Goal: Find specific page/section: Find specific page/section

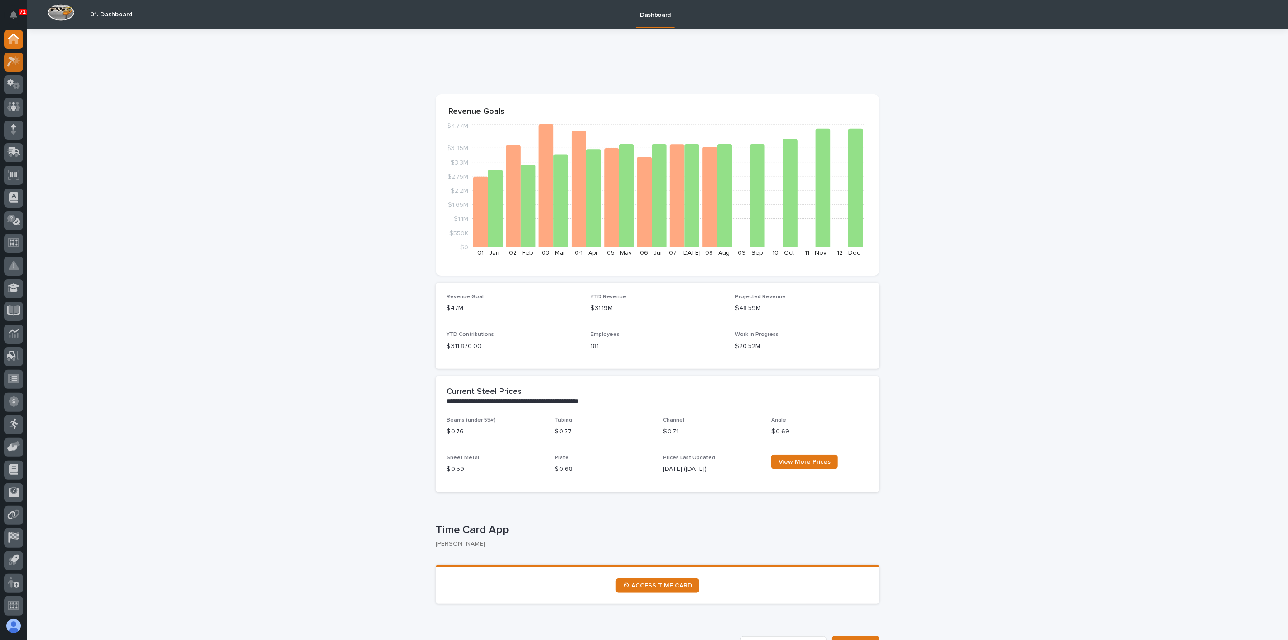
click at [8, 64] on icon at bounding box center [11, 62] width 8 height 10
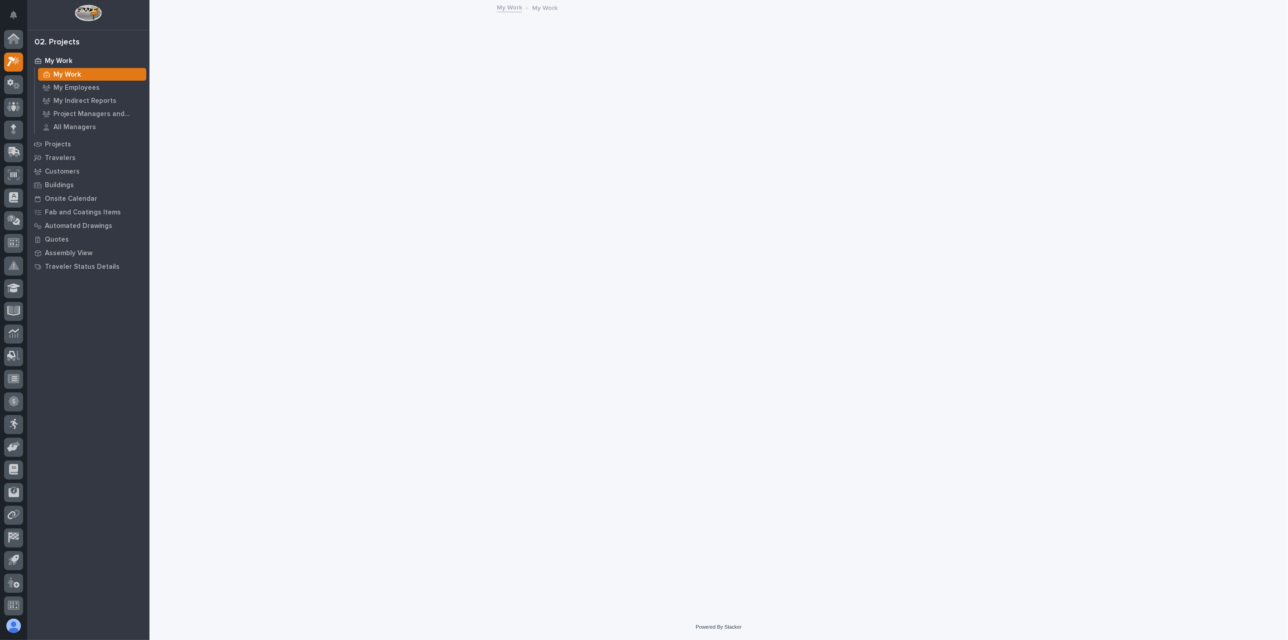
scroll to position [2, 0]
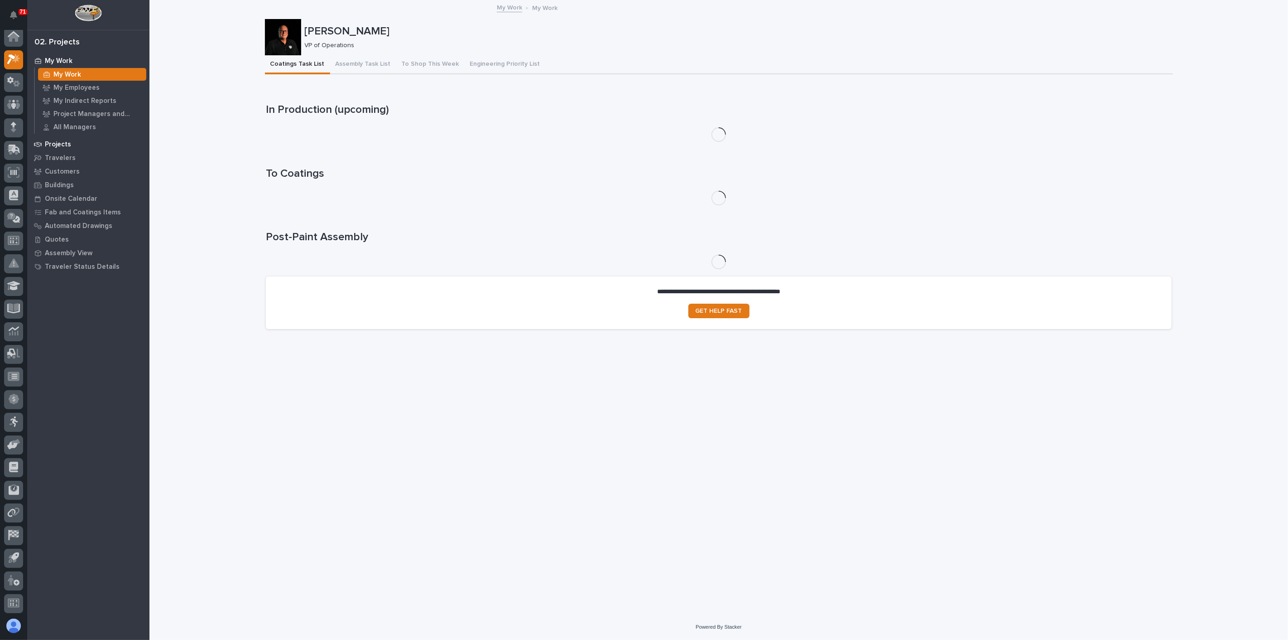
click at [57, 142] on p "Projects" at bounding box center [58, 144] width 26 height 8
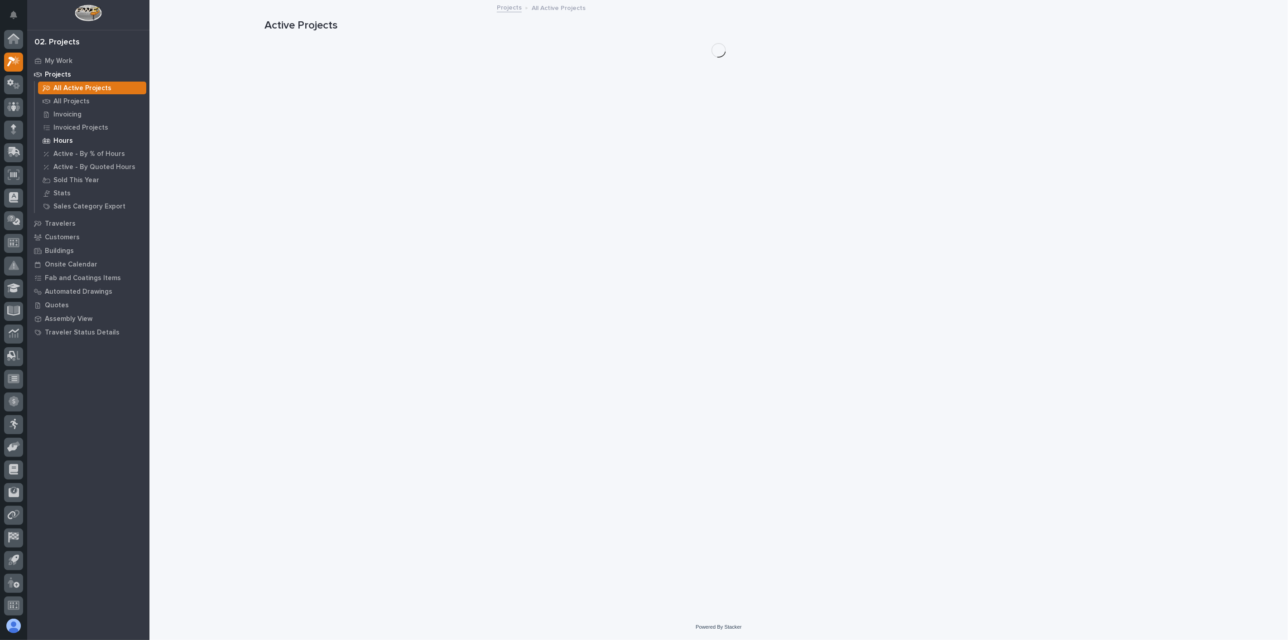
scroll to position [2, 0]
click at [88, 101] on div "All Projects" at bounding box center [92, 101] width 108 height 13
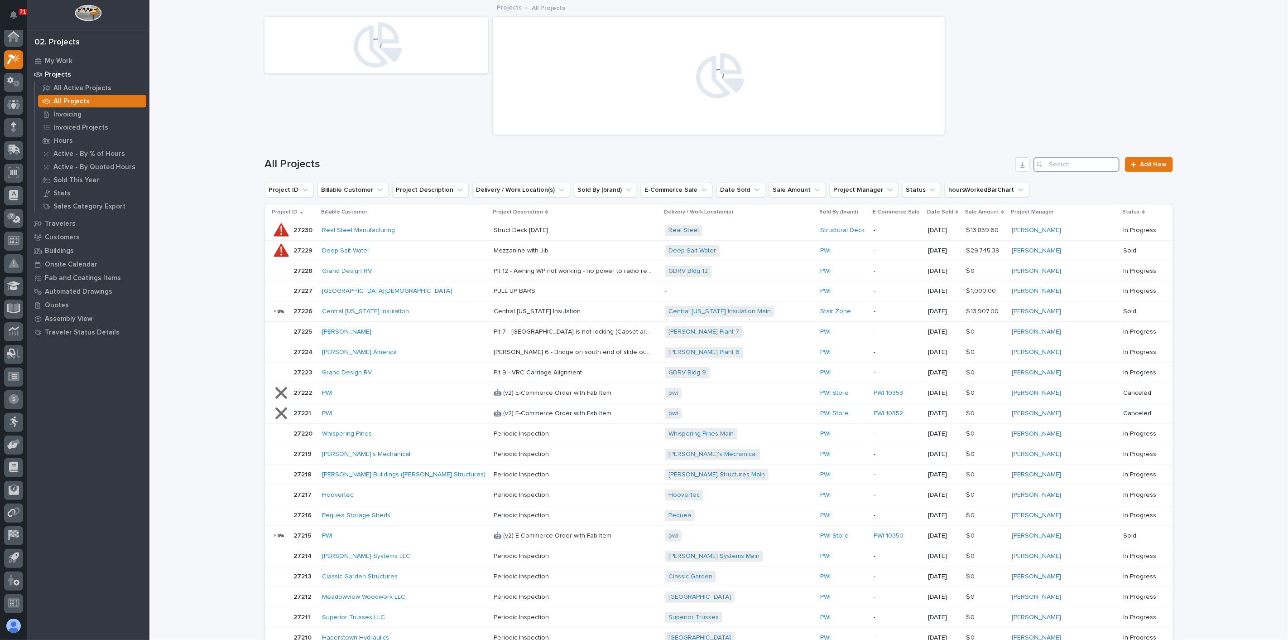
click at [966, 158] on input "Search" at bounding box center [1077, 164] width 86 height 14
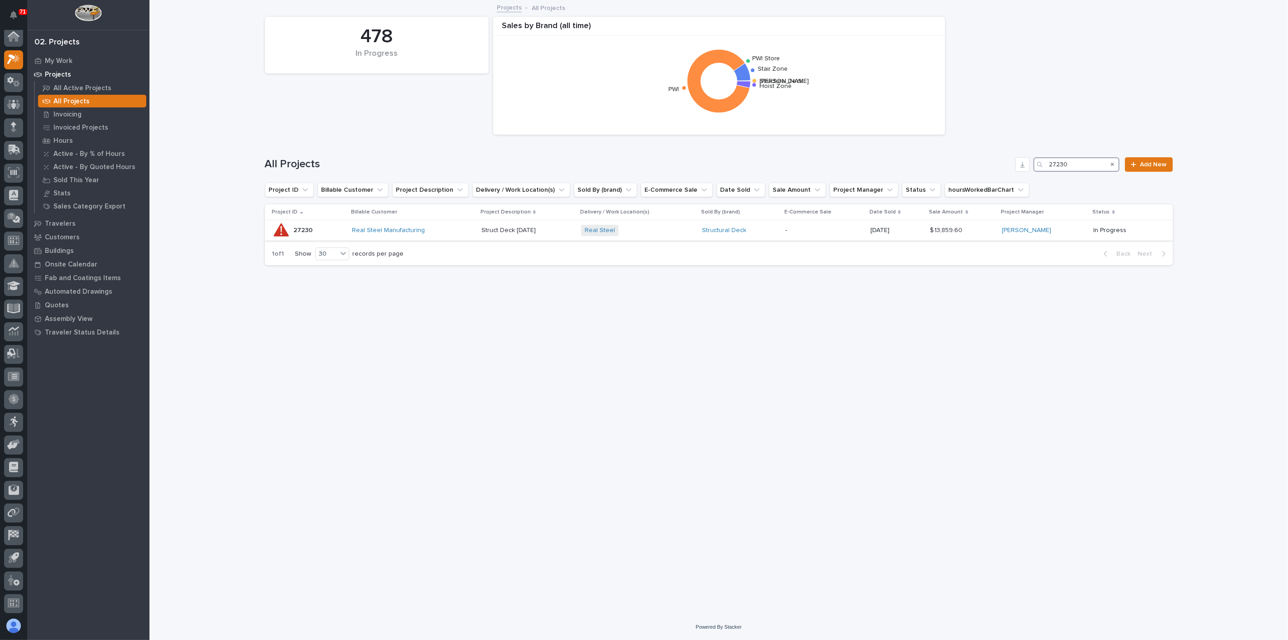
type input "27230"
click at [472, 228] on div "Real Steel Manufacturing" at bounding box center [413, 230] width 122 height 8
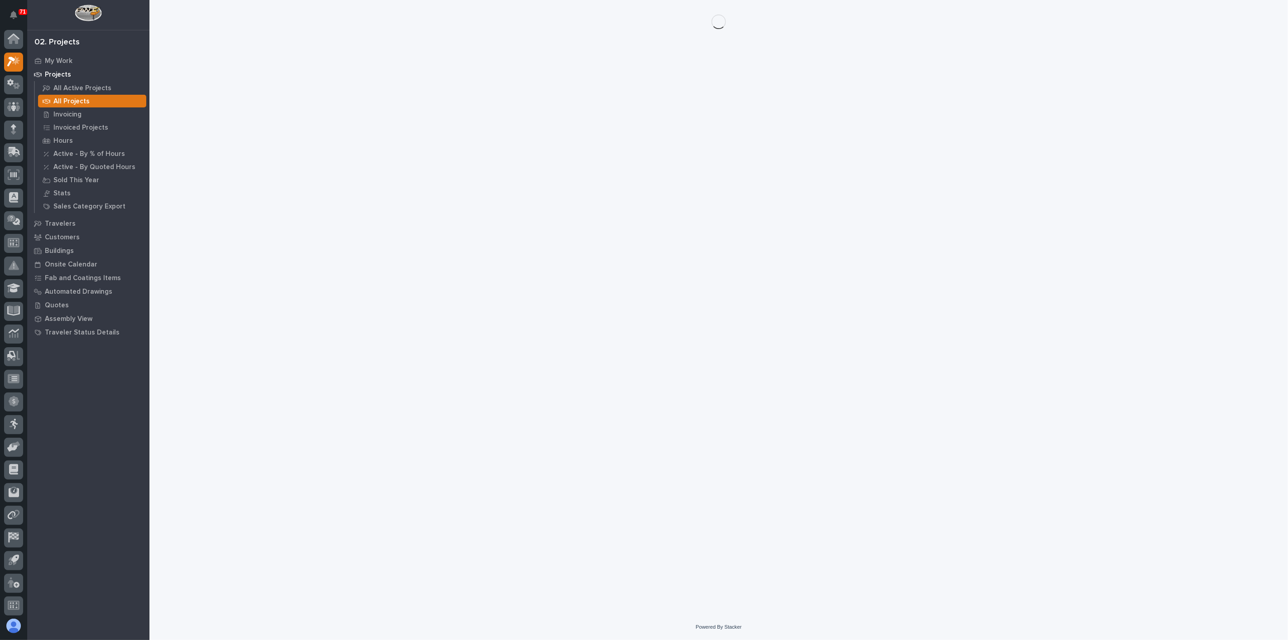
scroll to position [2, 0]
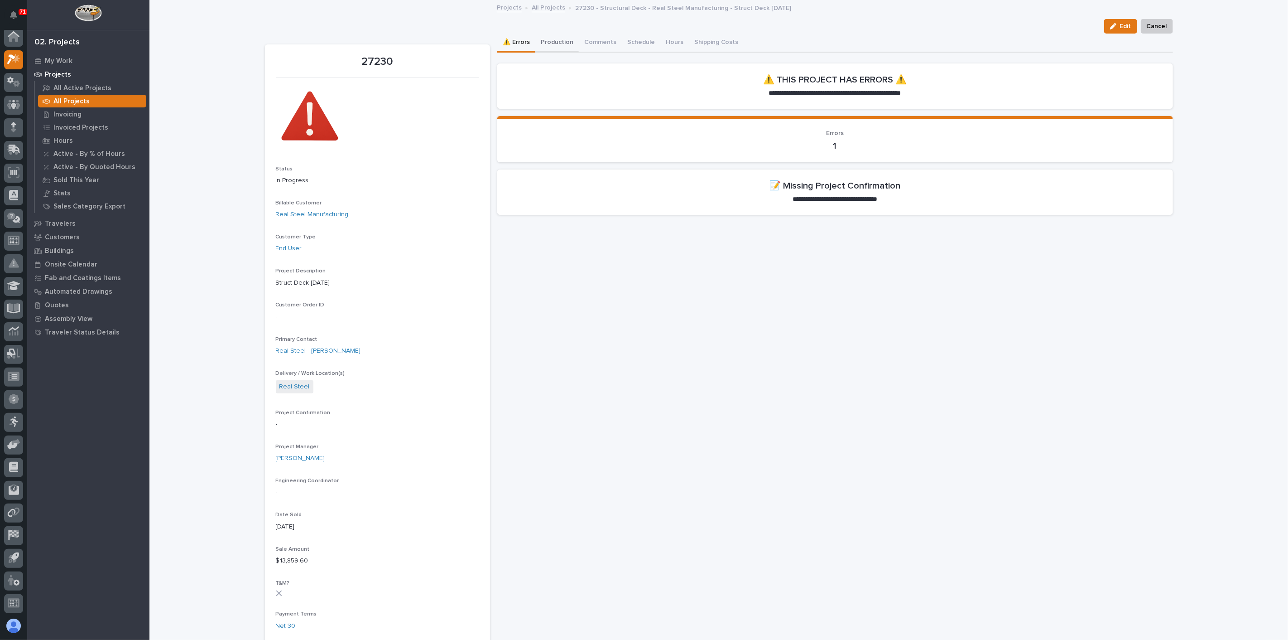
click at [550, 39] on button "Production" at bounding box center [556, 43] width 43 height 19
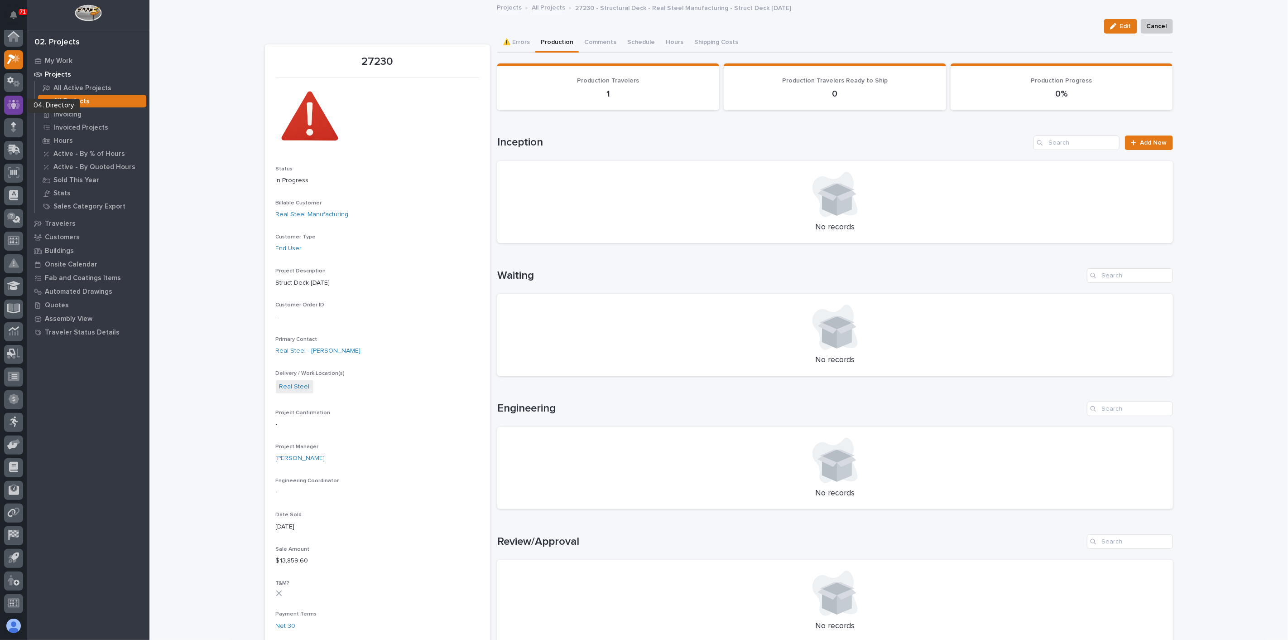
click at [6, 111] on div at bounding box center [13, 105] width 19 height 19
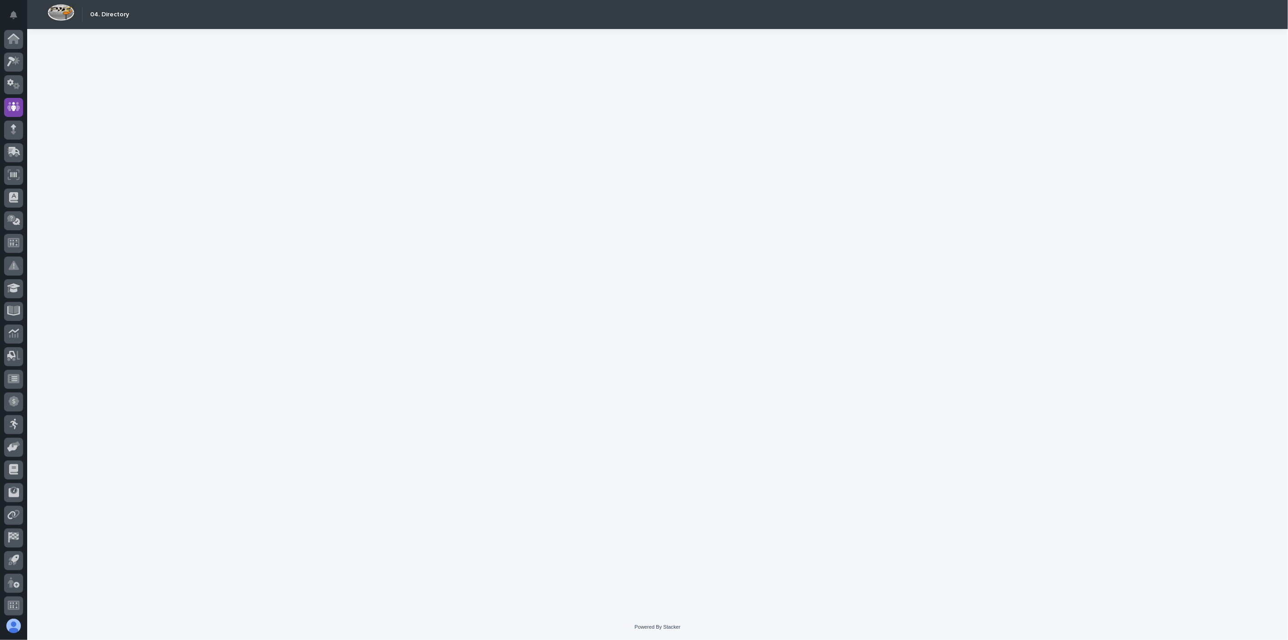
scroll to position [2, 0]
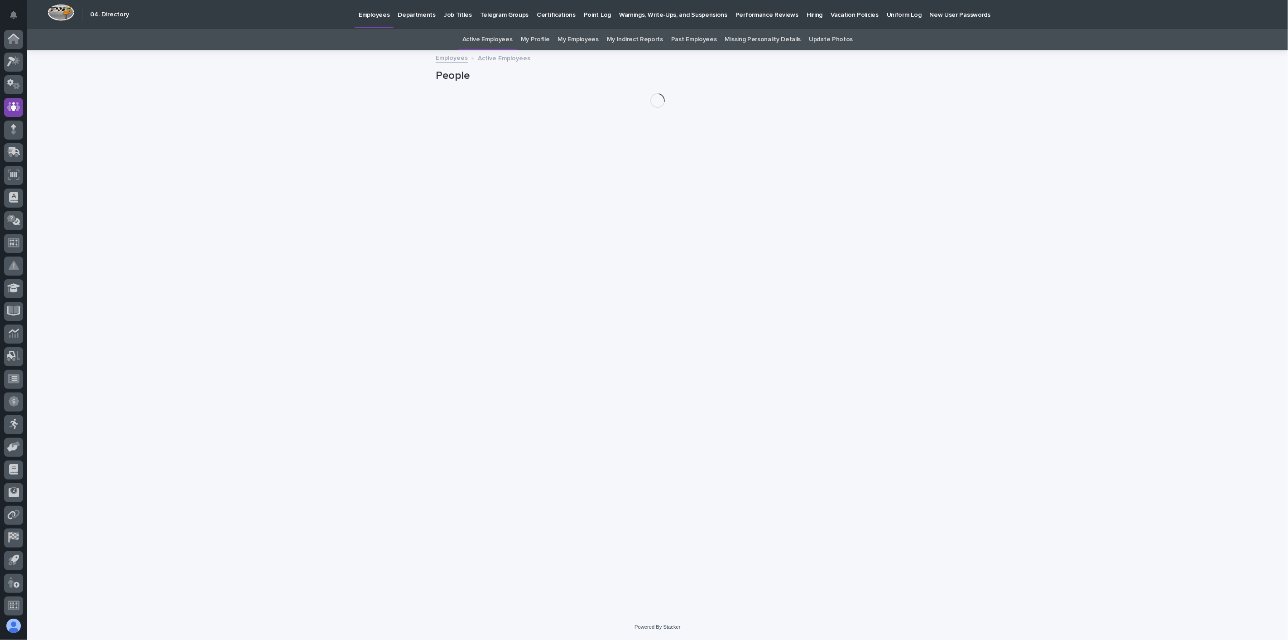
scroll to position [2, 0]
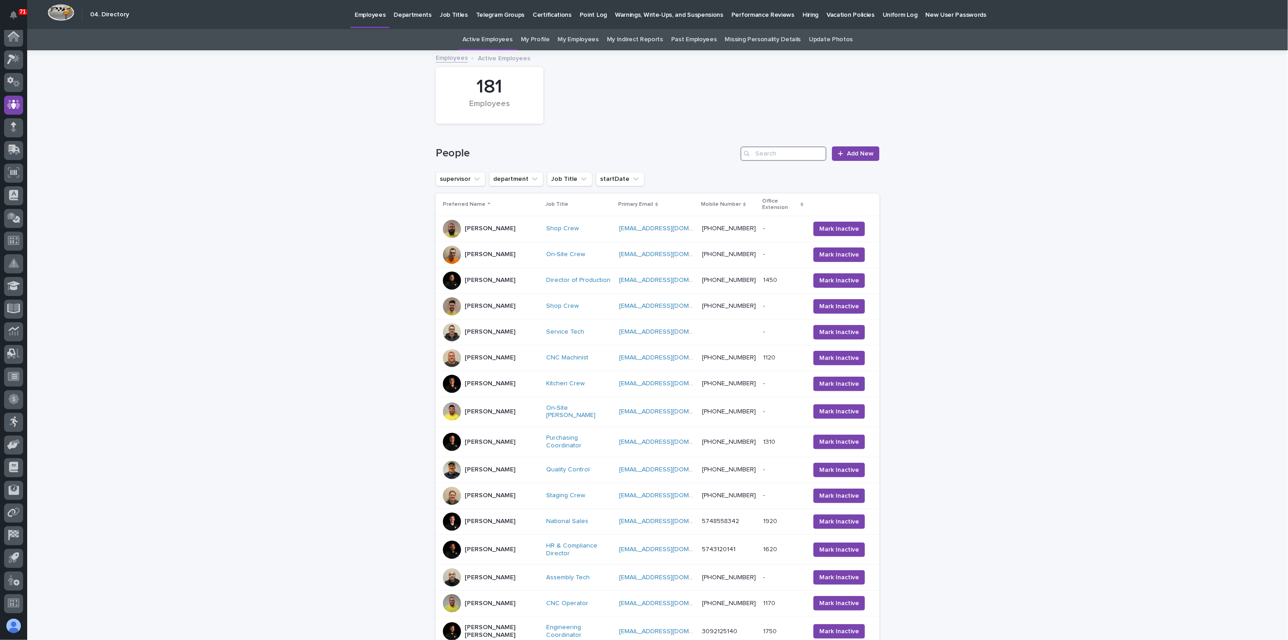
click at [759, 149] on input "Search" at bounding box center [784, 153] width 86 height 14
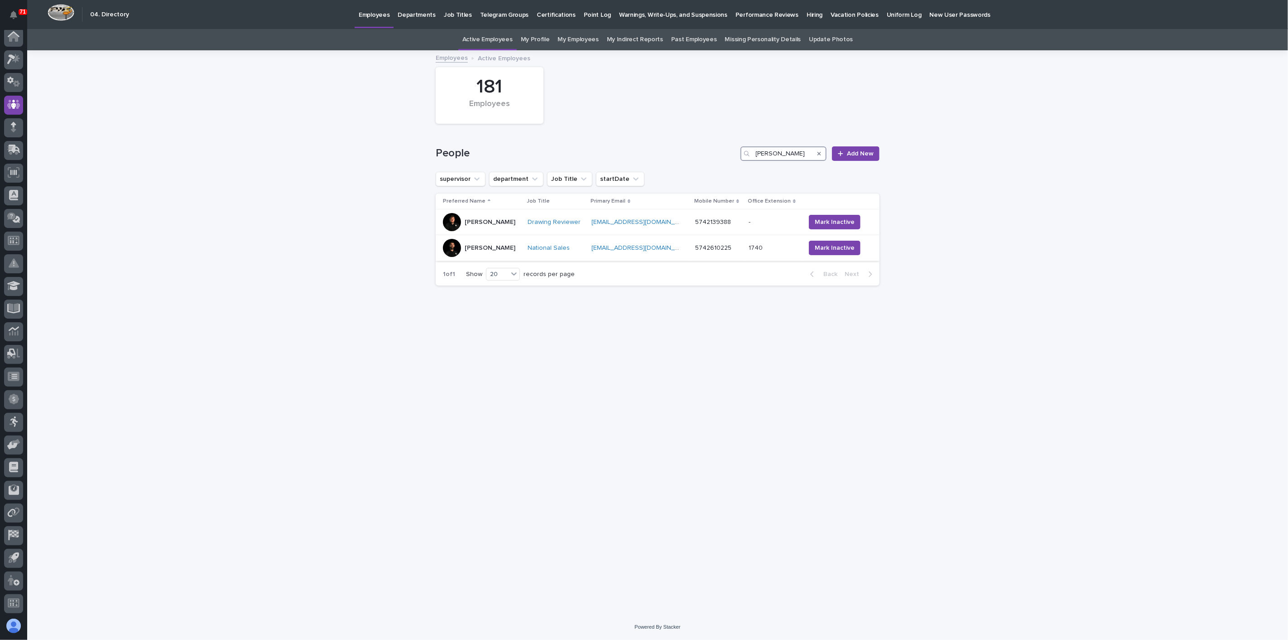
type input "[PERSON_NAME]"
click at [503, 249] on div "[PERSON_NAME]" at bounding box center [481, 248] width 77 height 18
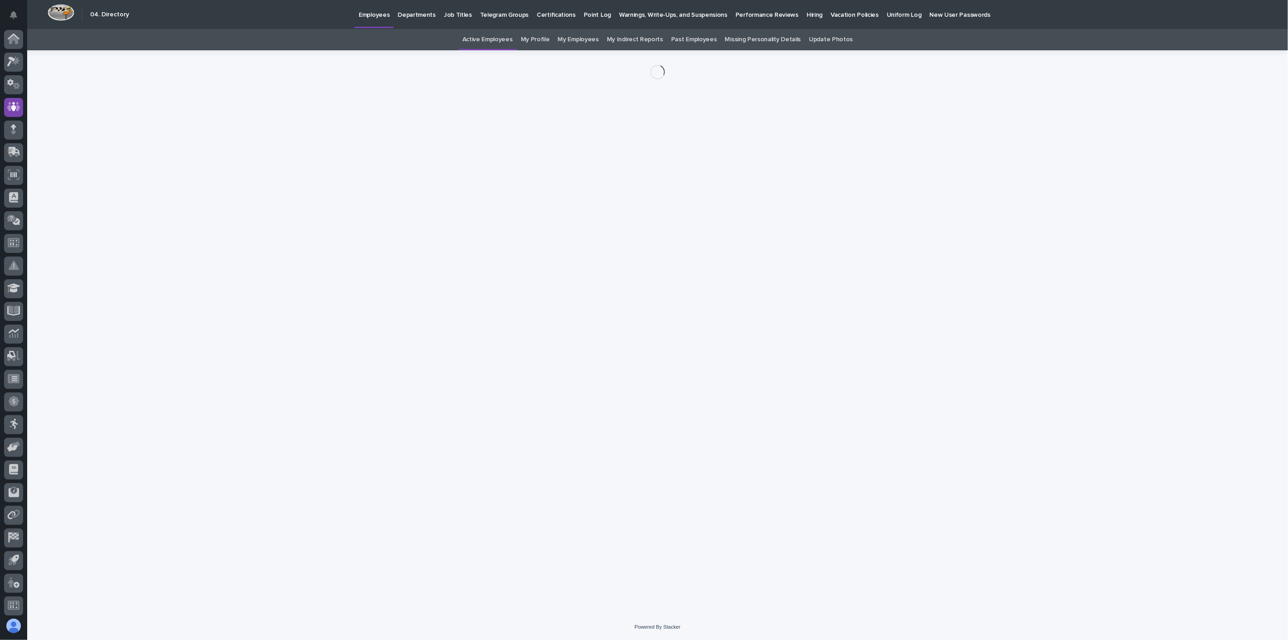
scroll to position [2, 0]
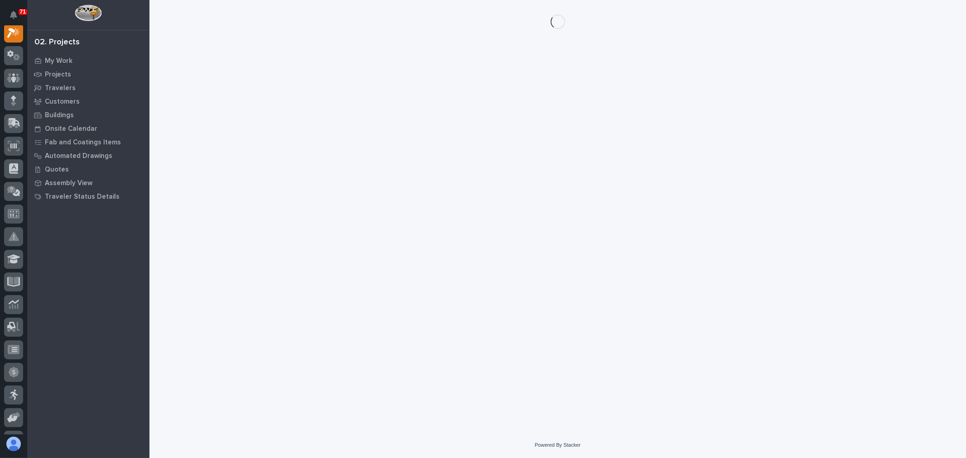
scroll to position [23, 0]
